Goal: Check status

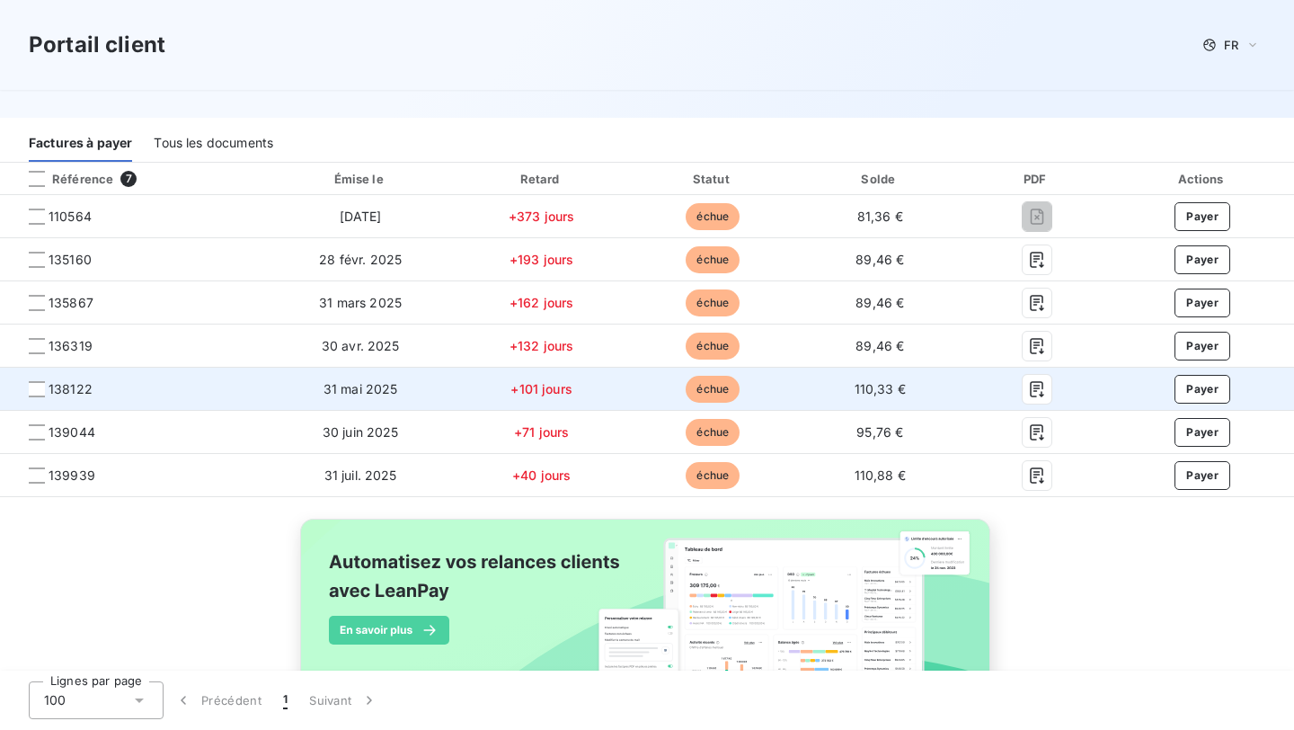
scroll to position [297, 0]
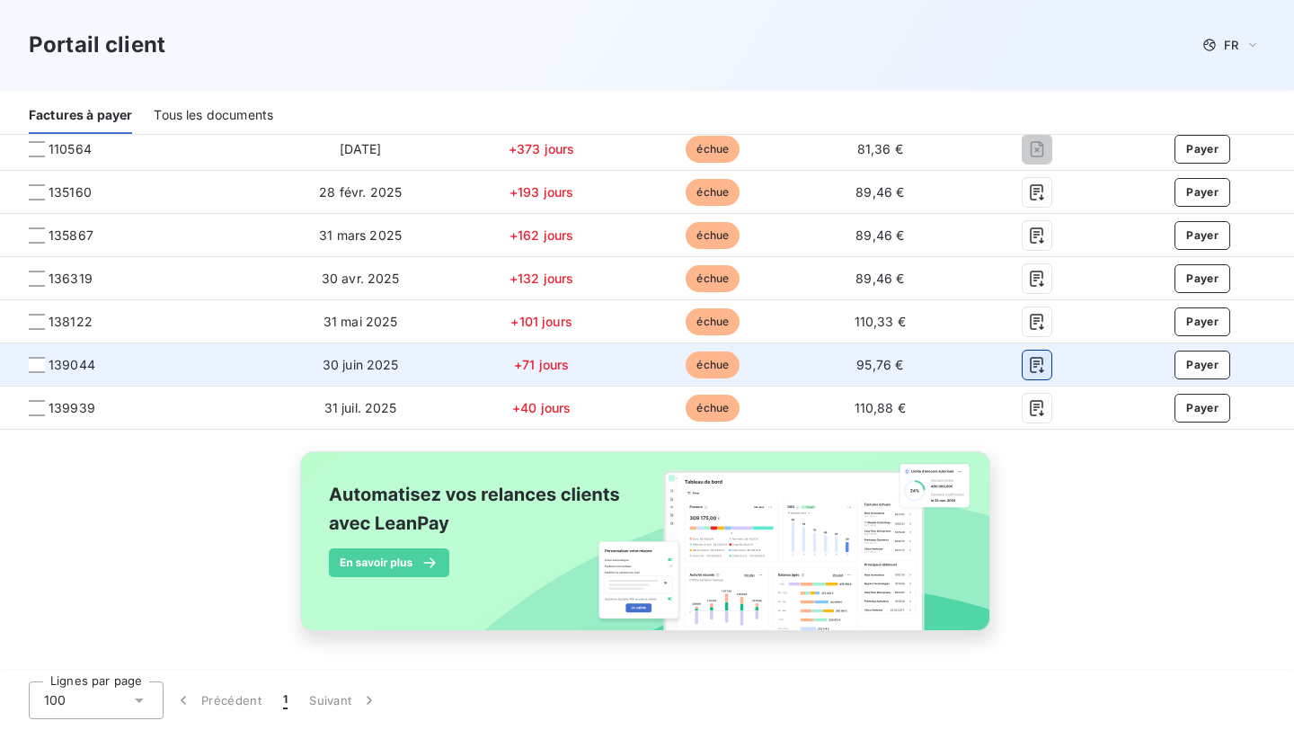
click at [1042, 368] on icon "button" at bounding box center [1037, 365] width 18 height 18
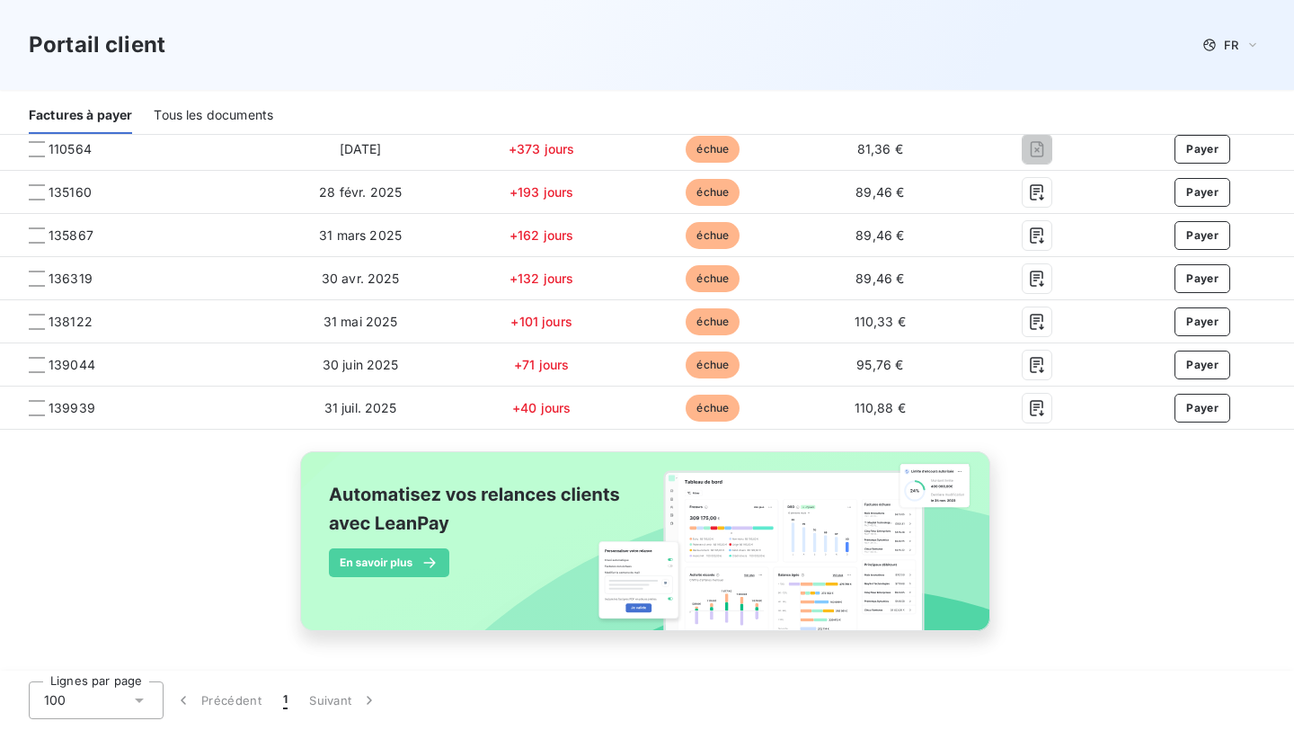
click at [1120, 577] on div "Référence 7 Émise le Retard Statut Solde PDF Actions 110564 [DATE] +373 jours é…" at bounding box center [647, 384] width 1294 height 578
click at [1133, 527] on div "Référence 7 Émise le Retard Statut Solde PDF Actions 110564 [DATE] +373 jours é…" at bounding box center [647, 384] width 1294 height 578
click at [113, 548] on div "Référence 7 Émise le Retard Statut Solde PDF Actions 110564 [DATE] +373 jours é…" at bounding box center [647, 384] width 1294 height 578
